Goal: Task Accomplishment & Management: Use online tool/utility

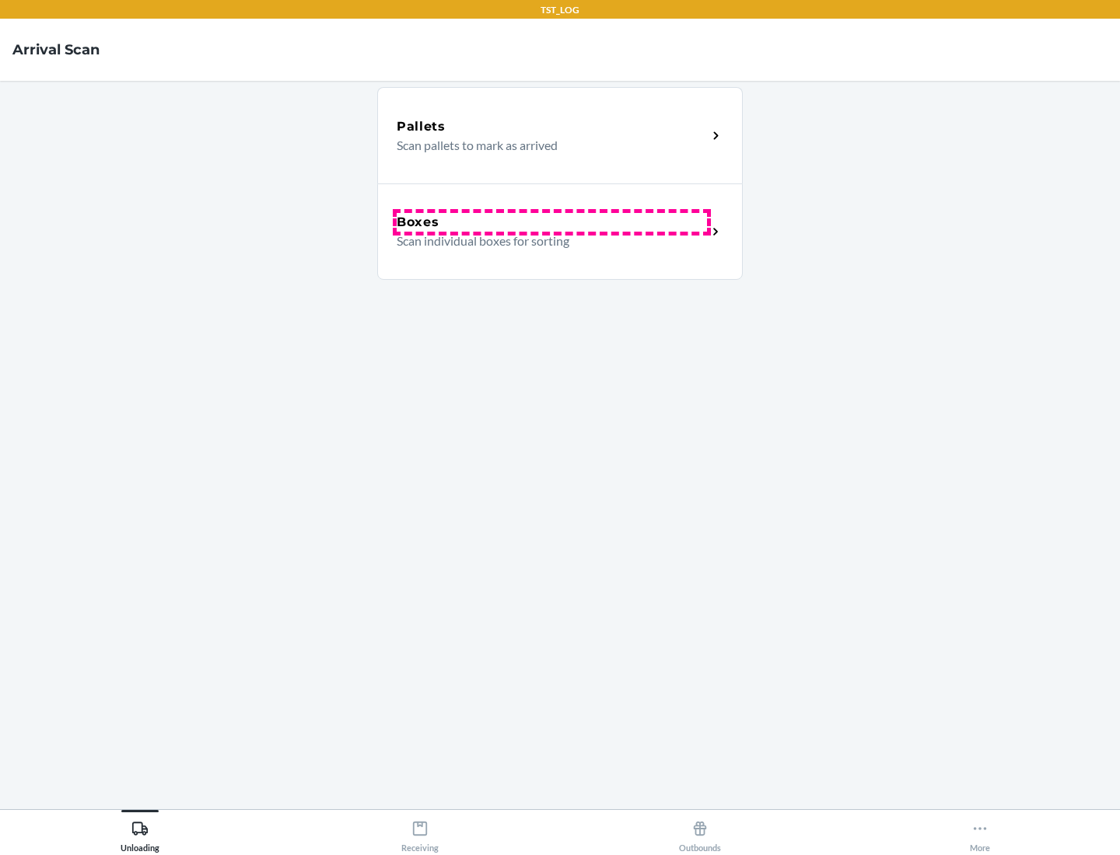
click at [551, 222] on div "Boxes" at bounding box center [552, 222] width 310 height 19
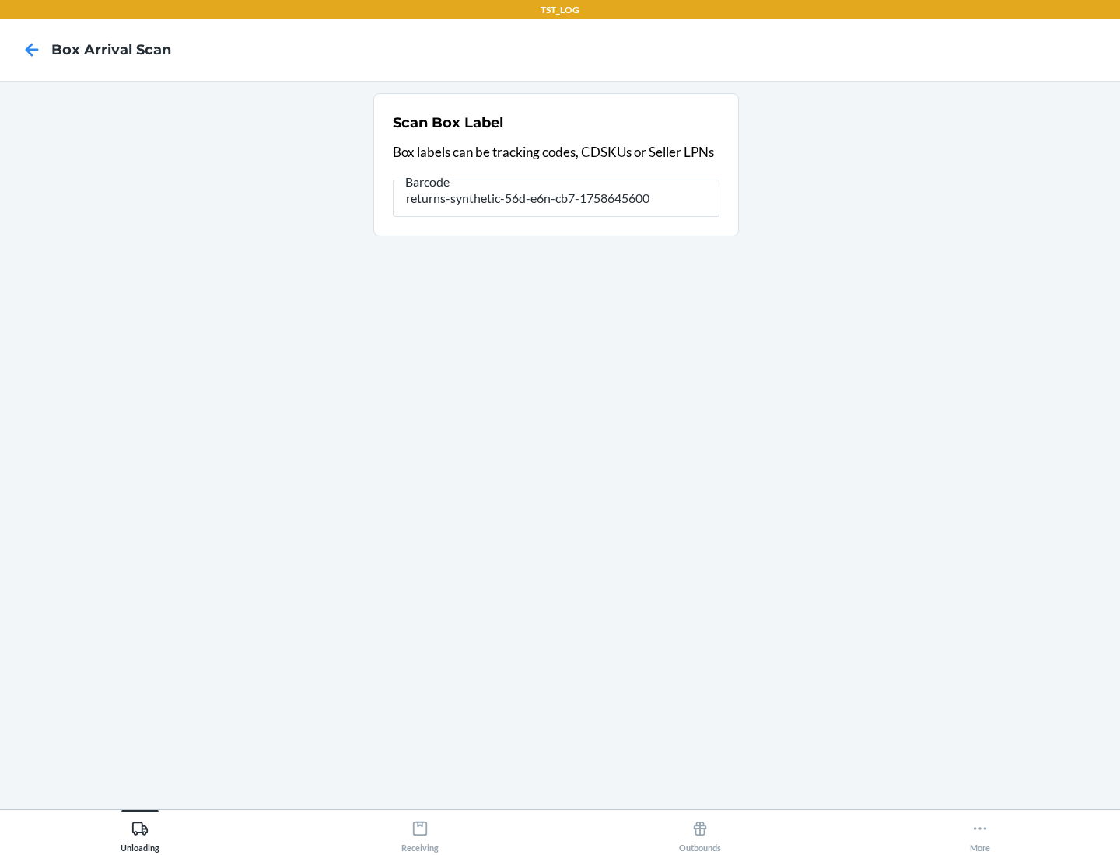
type input "returns-synthetic-56d-e6n-cb7-1758645600"
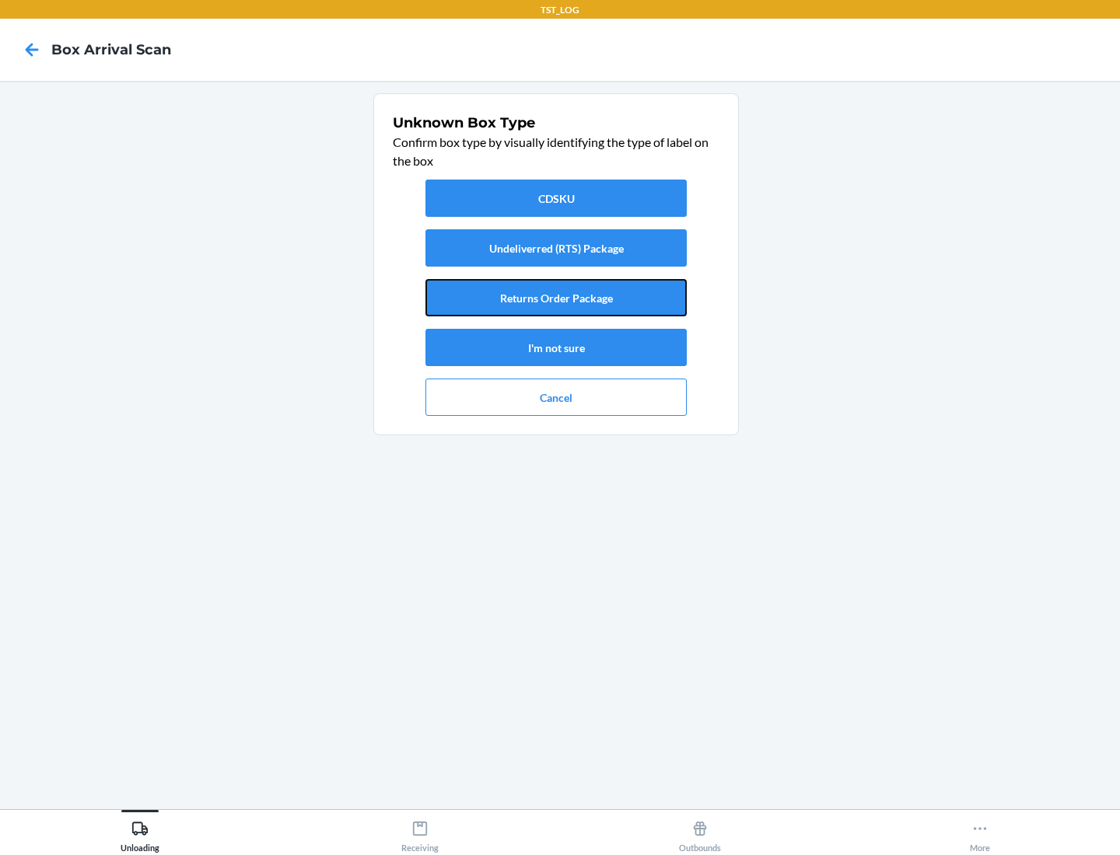
click at [556, 298] on button "Returns Order Package" at bounding box center [555, 297] width 261 height 37
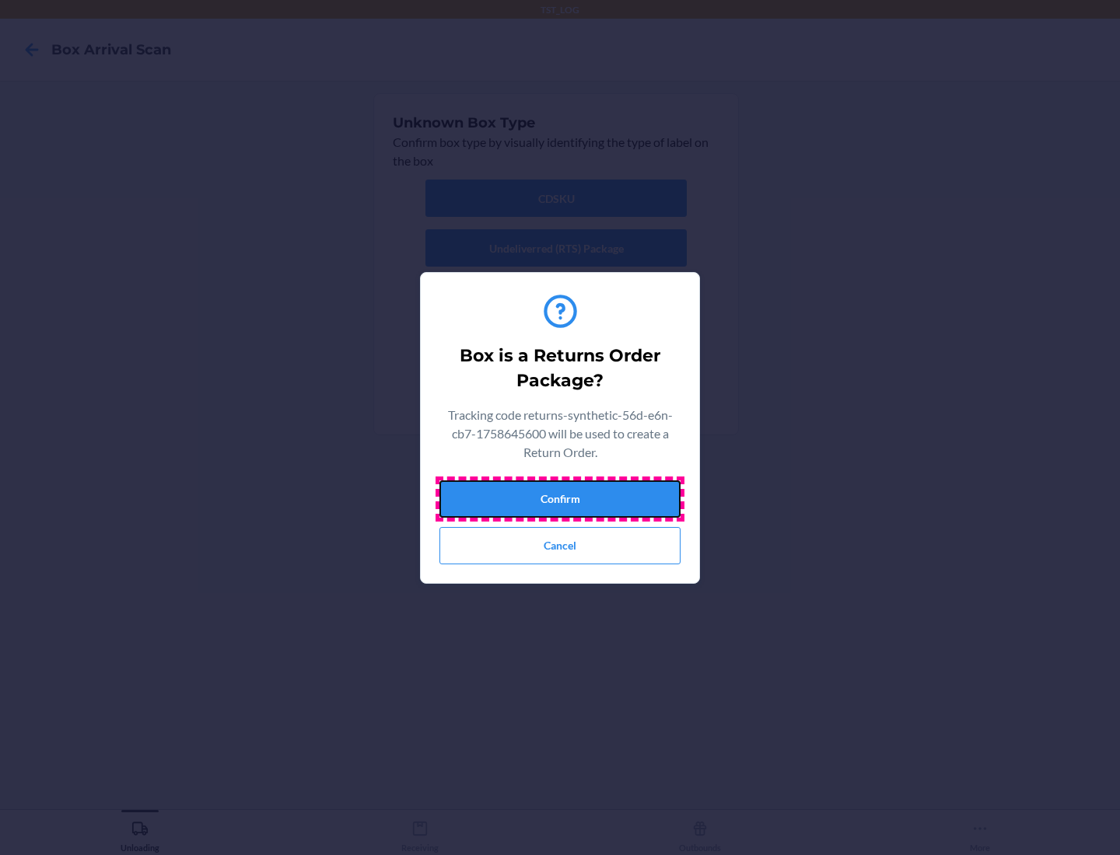
click at [560, 498] on button "Confirm" at bounding box center [559, 499] width 241 height 37
